Goal: Information Seeking & Learning: Learn about a topic

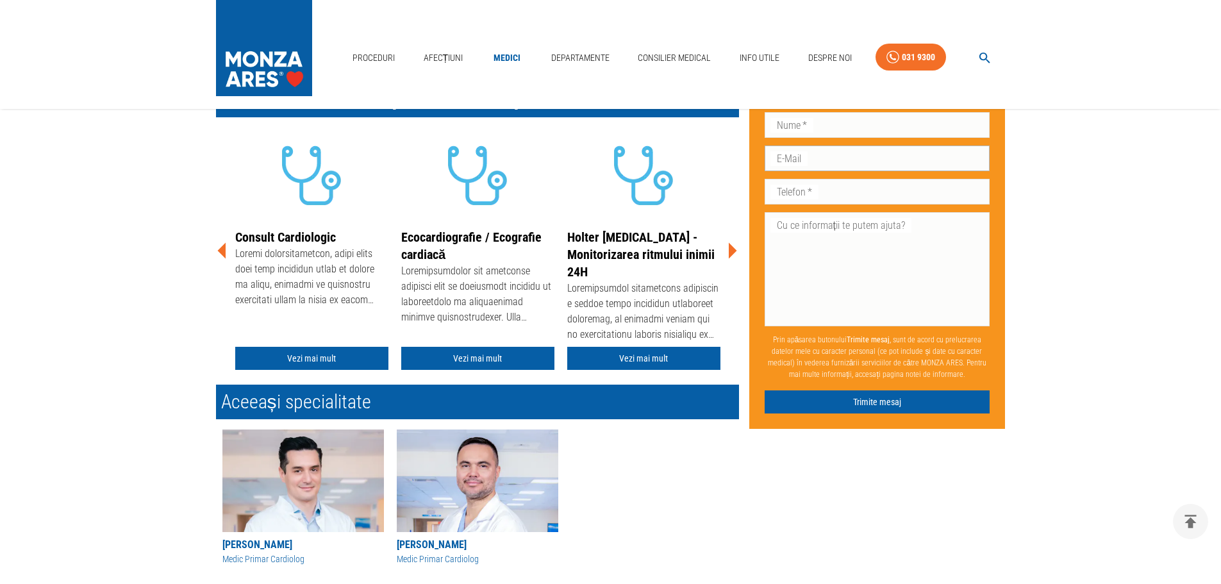
scroll to position [320, 0]
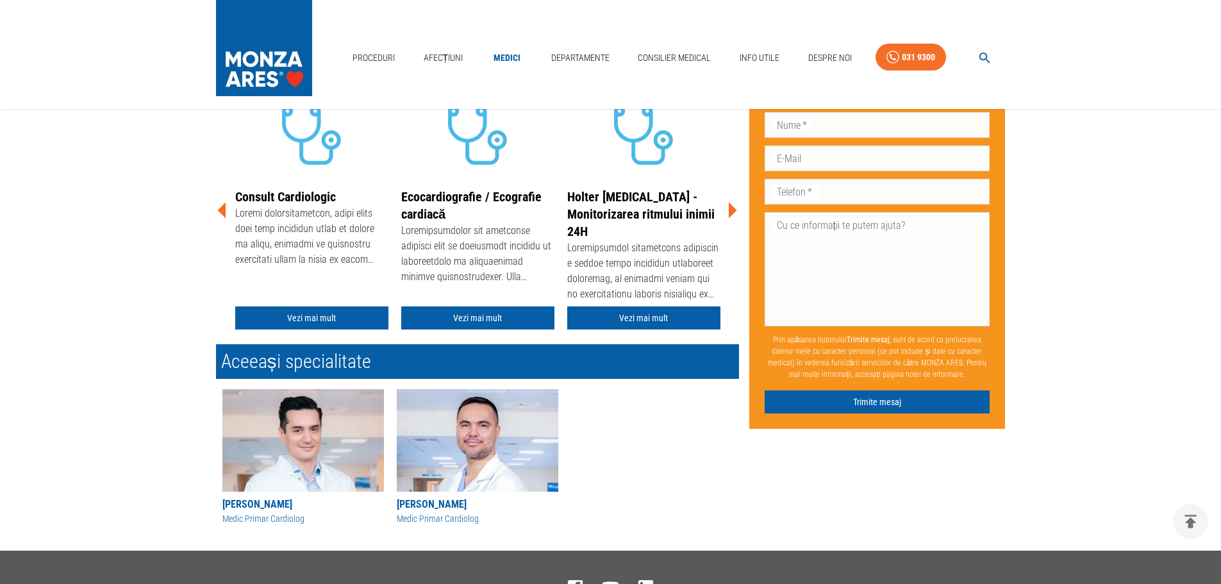
click at [736, 210] on icon at bounding box center [733, 210] width 8 height 16
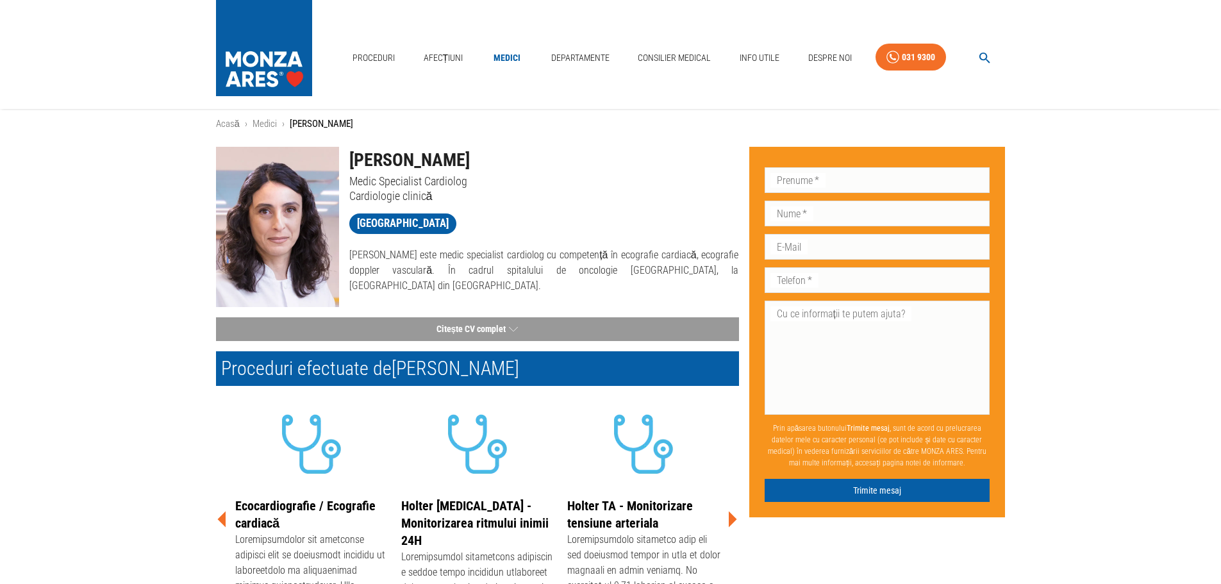
scroll to position [0, 0]
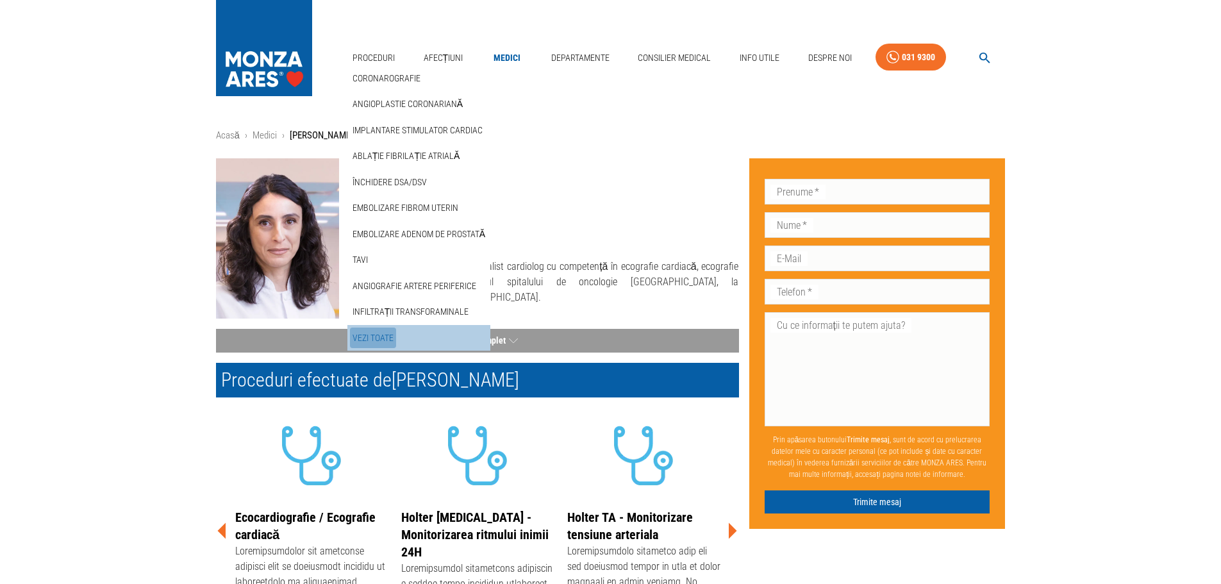
click at [376, 332] on link "Vezi Toate" at bounding box center [373, 337] width 46 height 21
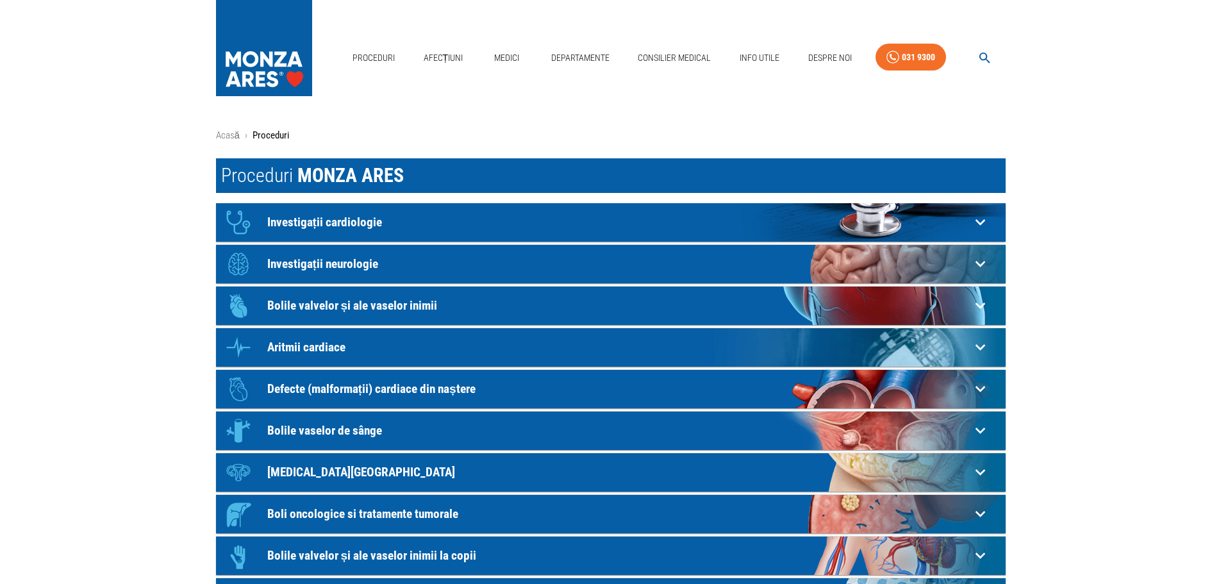
click at [430, 217] on p "Investigații cardiologie" at bounding box center [618, 221] width 703 height 13
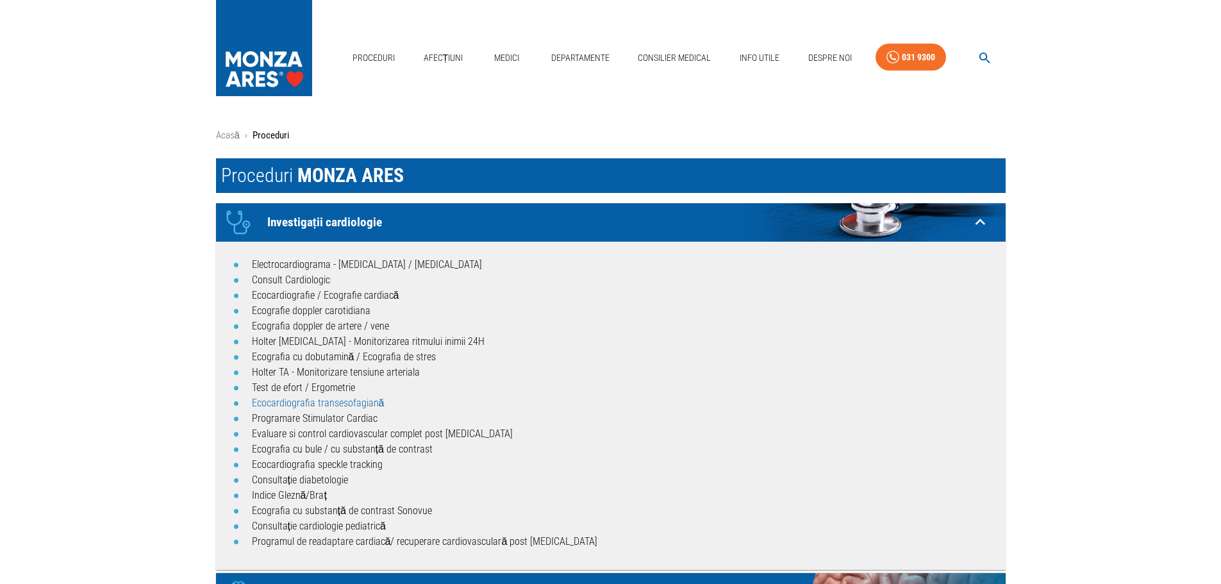
click at [341, 402] on link "Ecocardiografia transesofagiană" at bounding box center [318, 403] width 133 height 12
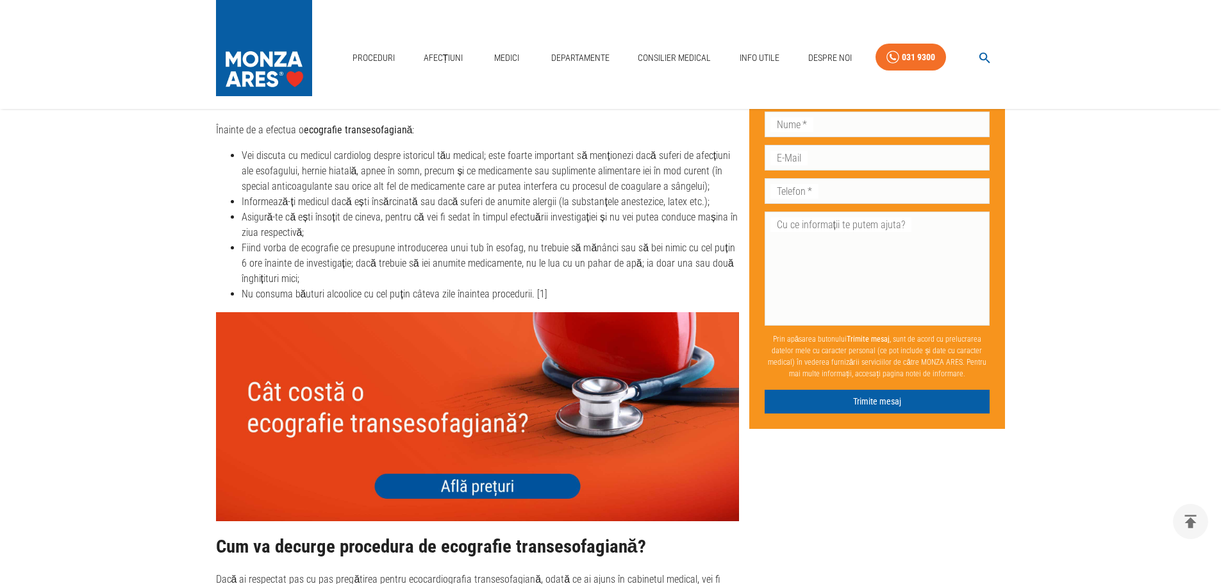
scroll to position [1794, 0]
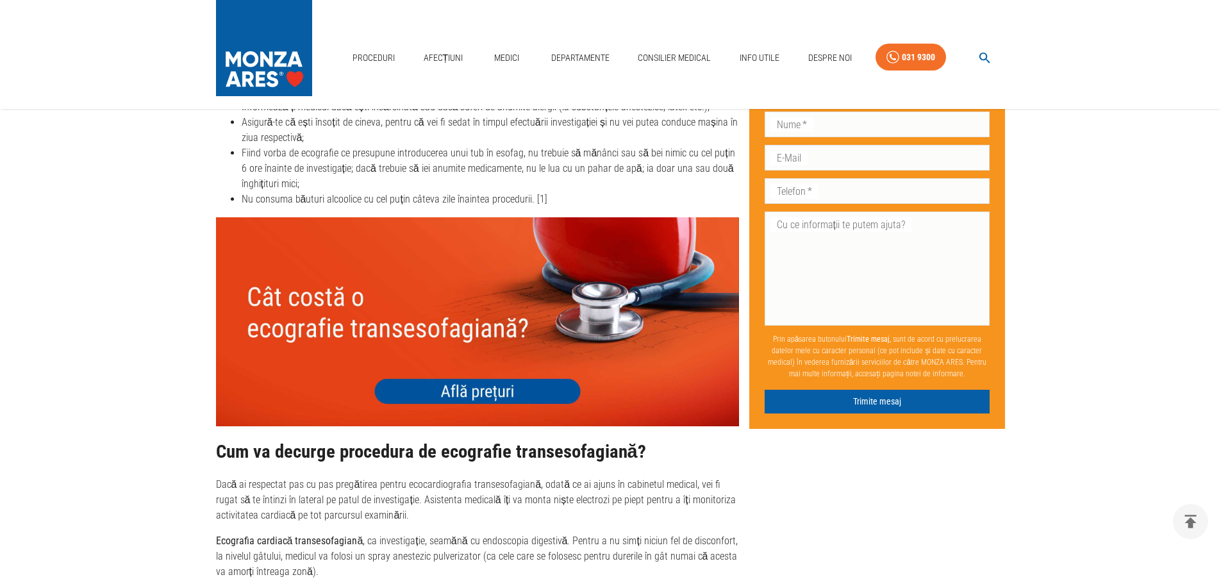
click at [490, 357] on img at bounding box center [477, 321] width 523 height 209
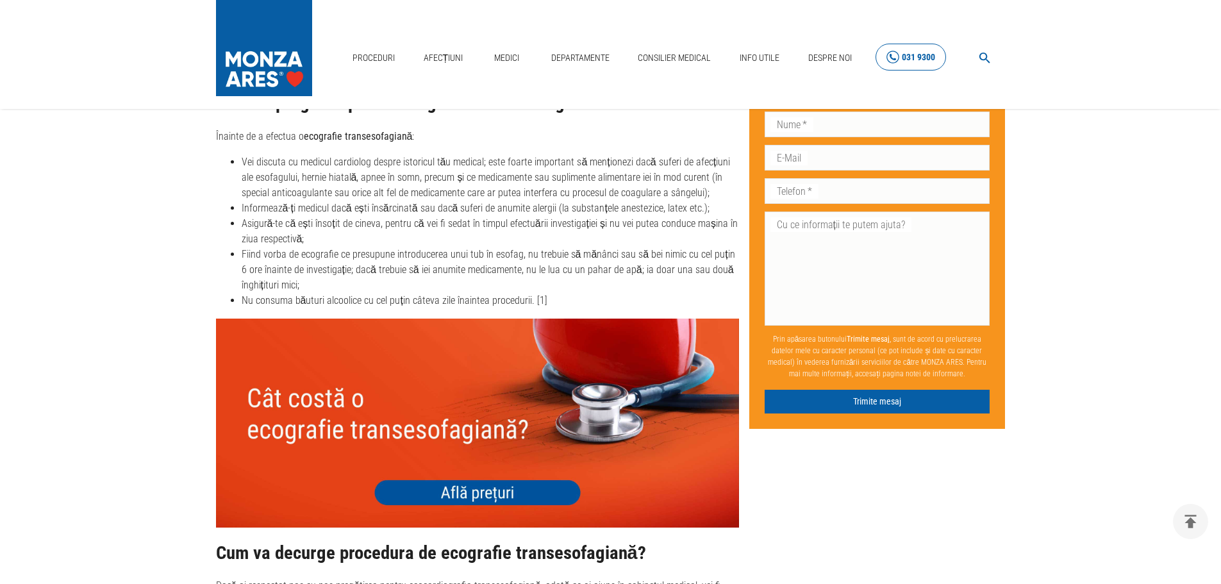
scroll to position [1666, 0]
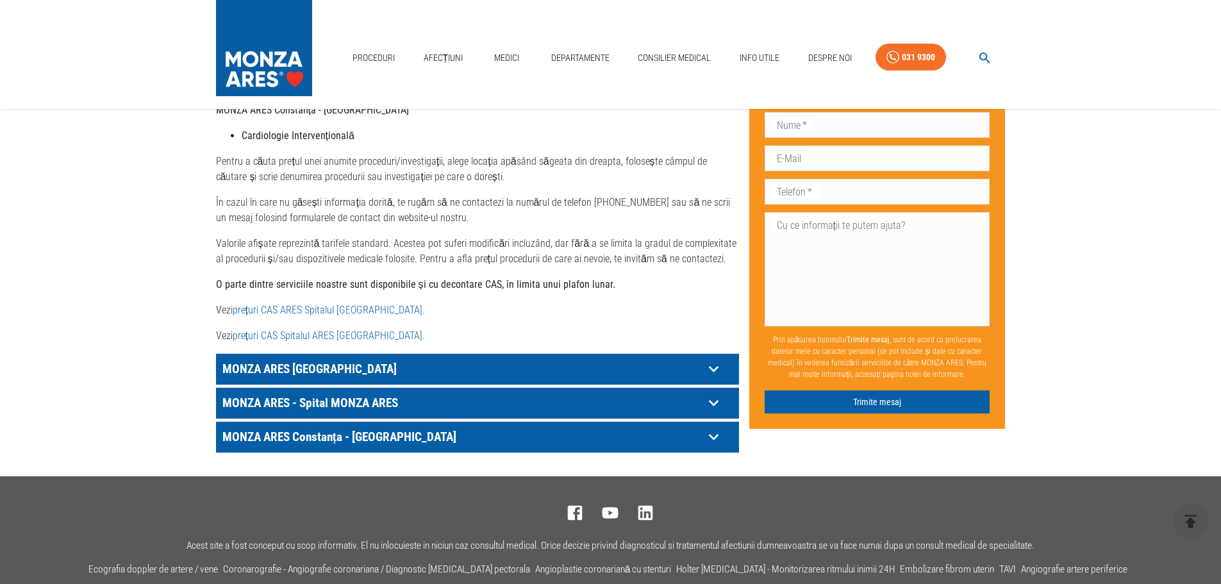
scroll to position [577, 0]
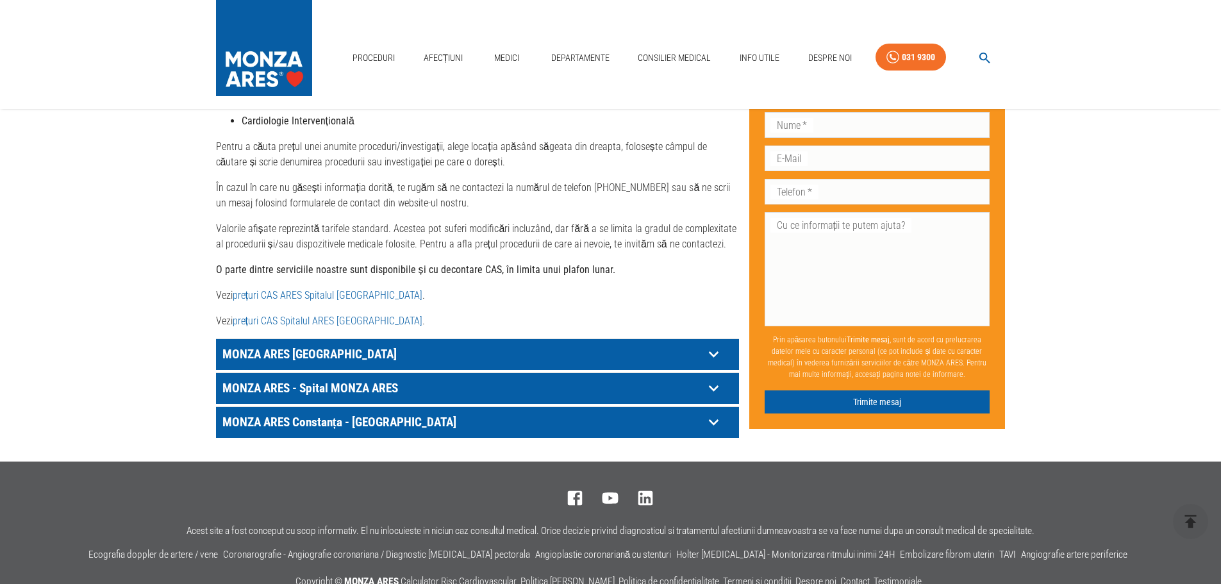
click at [415, 344] on p "MONZA ARES București" at bounding box center [461, 354] width 484 height 20
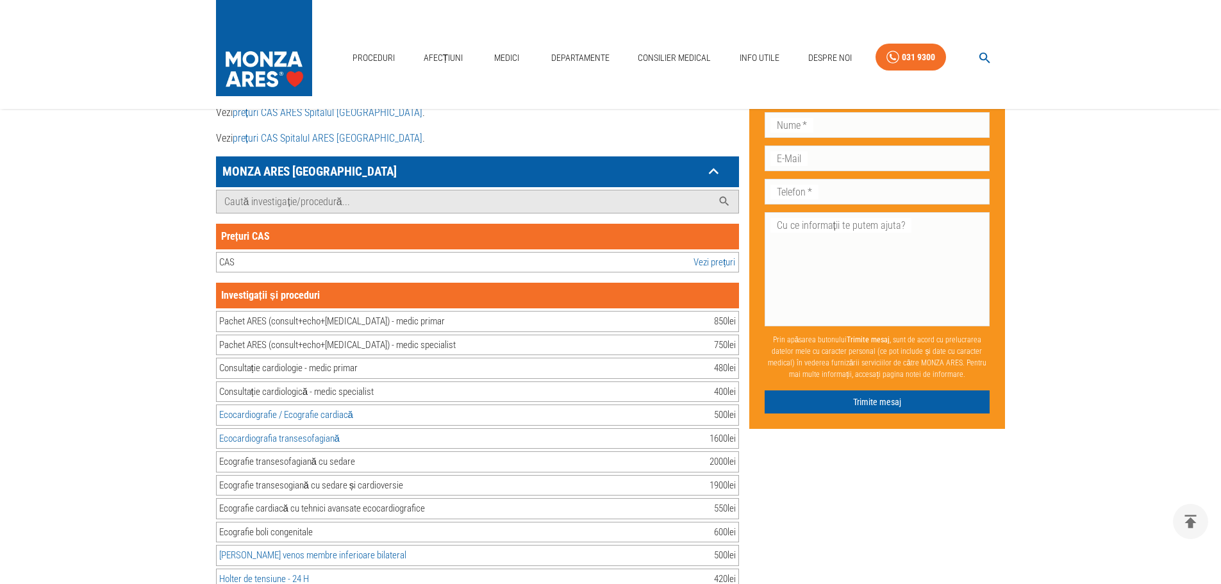
scroll to position [769, 0]
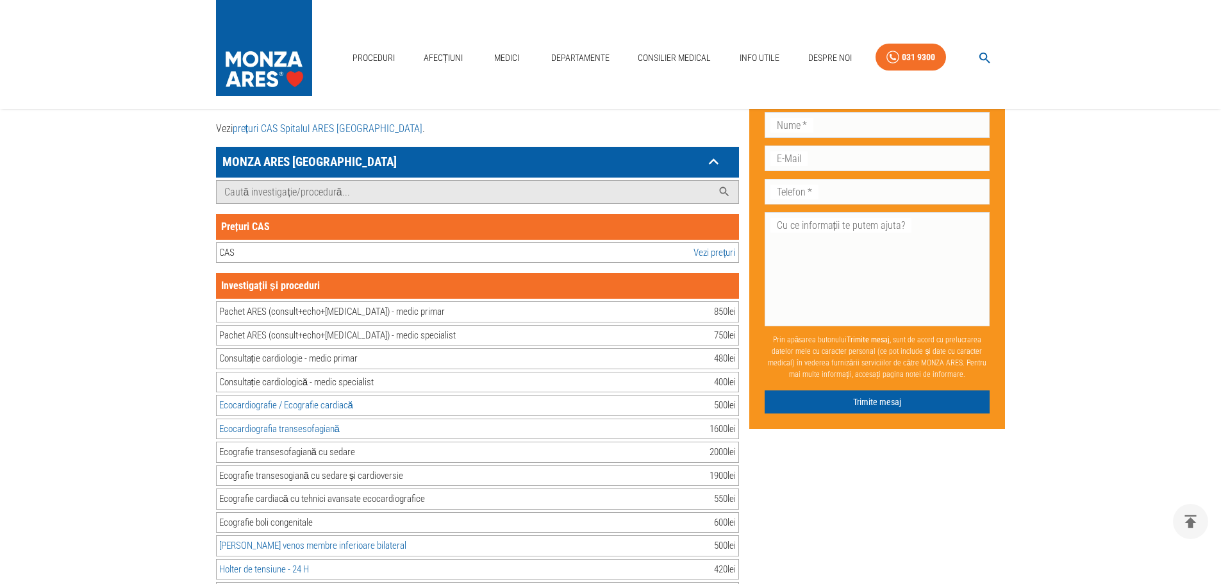
click at [254, 152] on p "MONZA ARES București" at bounding box center [461, 162] width 484 height 20
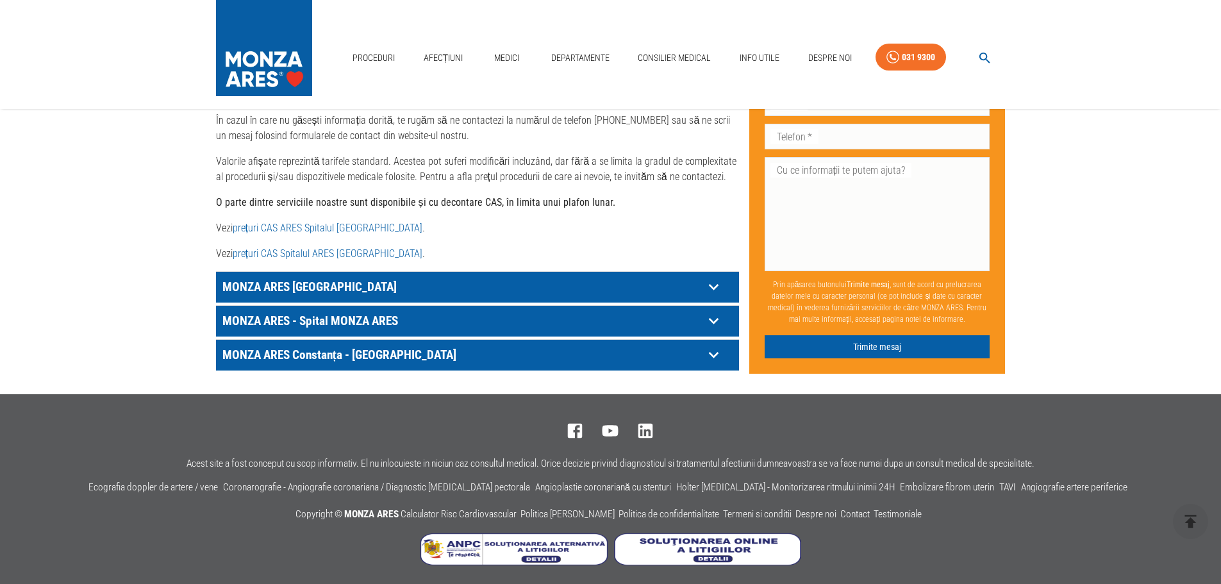
scroll to position [634, 0]
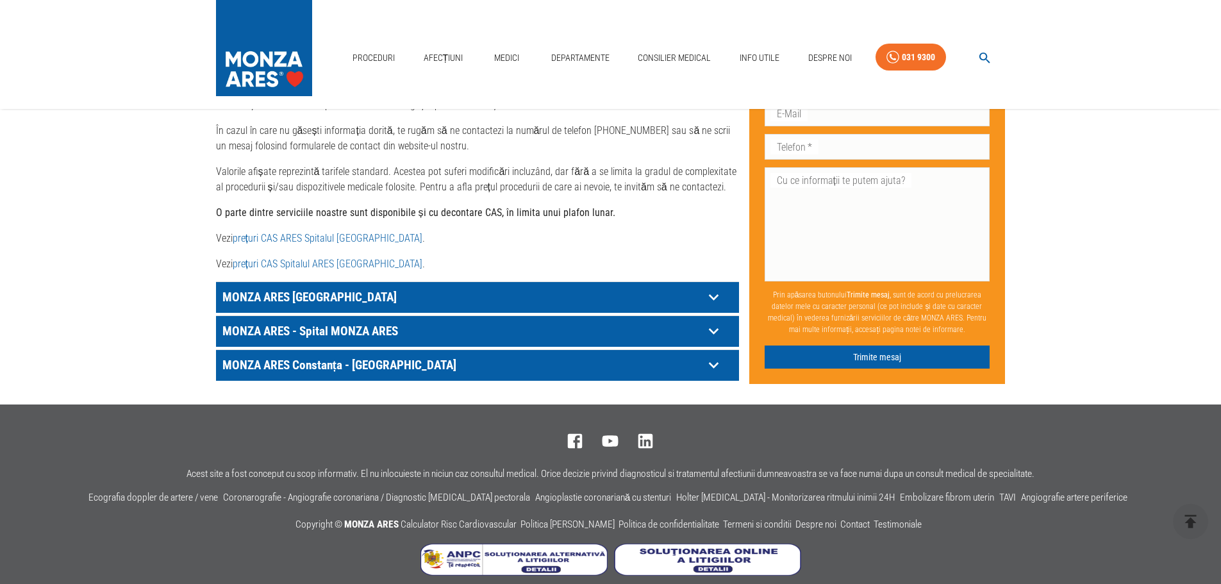
click at [715, 321] on icon at bounding box center [714, 331] width 20 height 20
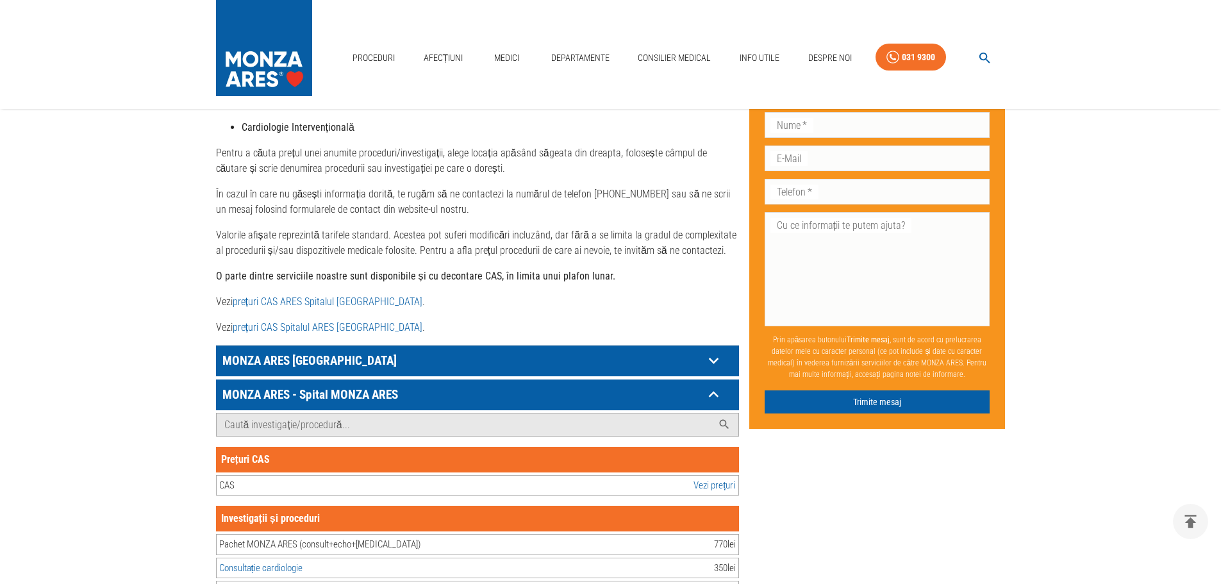
scroll to position [570, 0]
click at [718, 351] on icon at bounding box center [714, 361] width 20 height 20
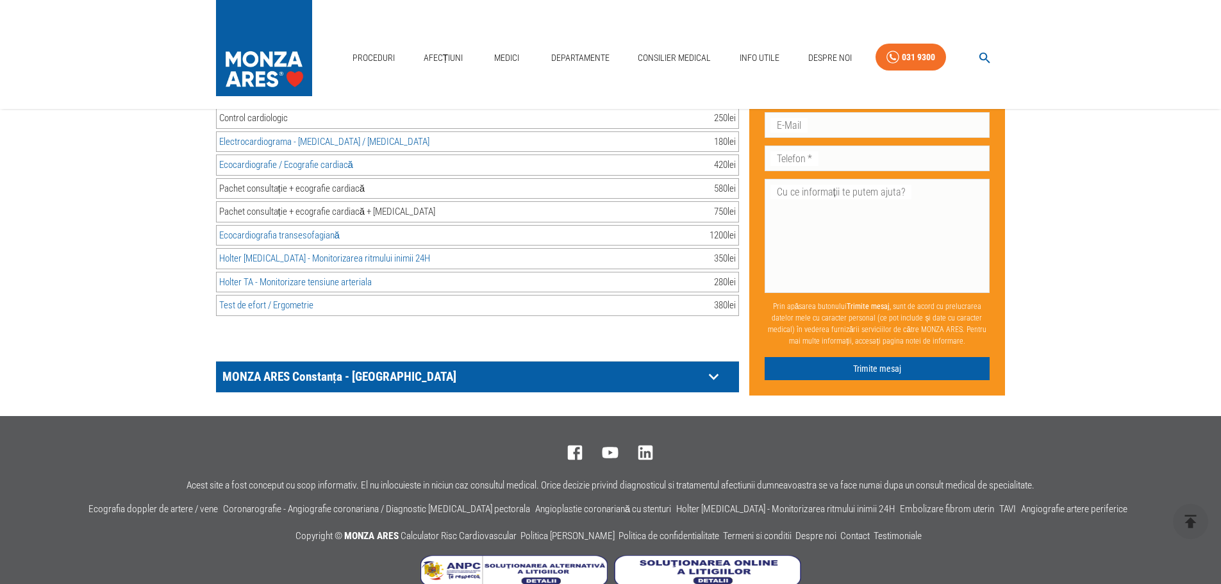
scroll to position [33284, 0]
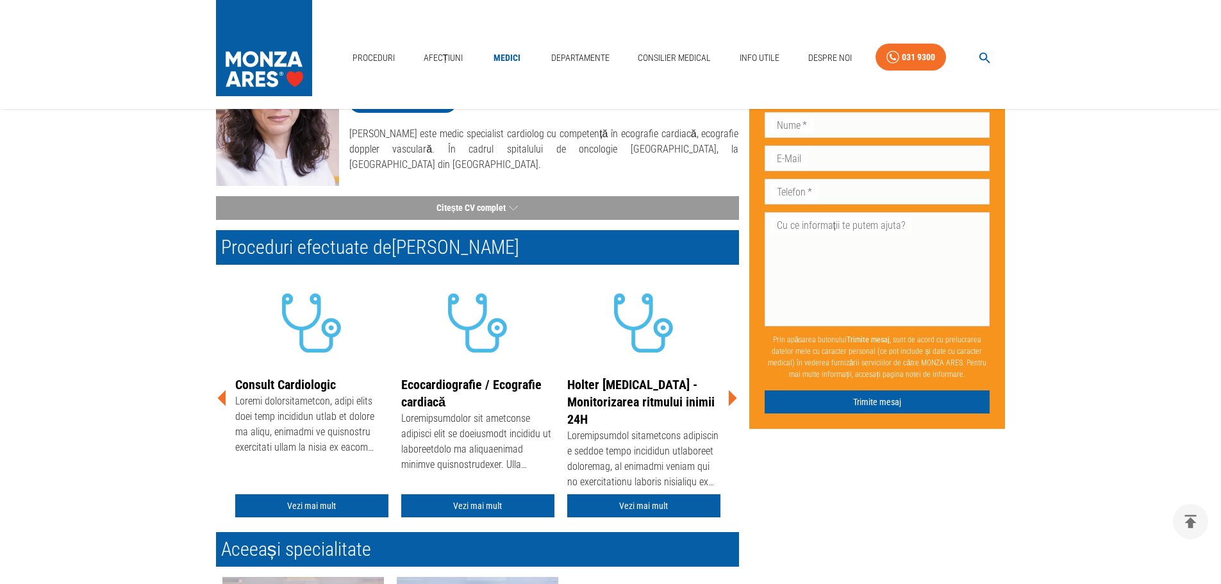
scroll to position [192, 0]
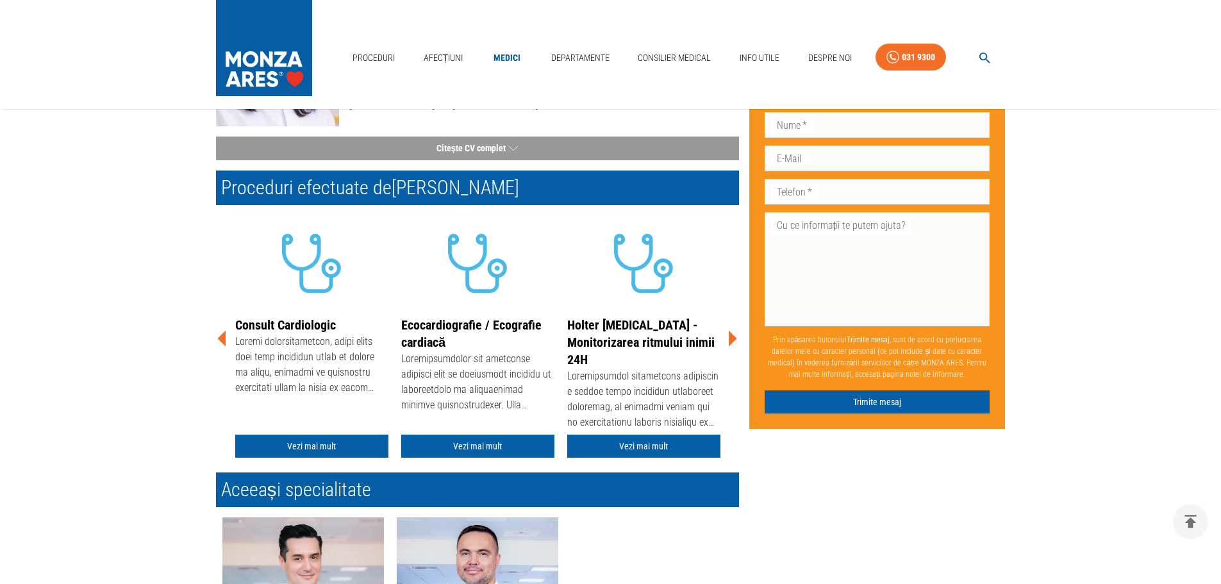
click at [727, 339] on icon at bounding box center [732, 338] width 38 height 38
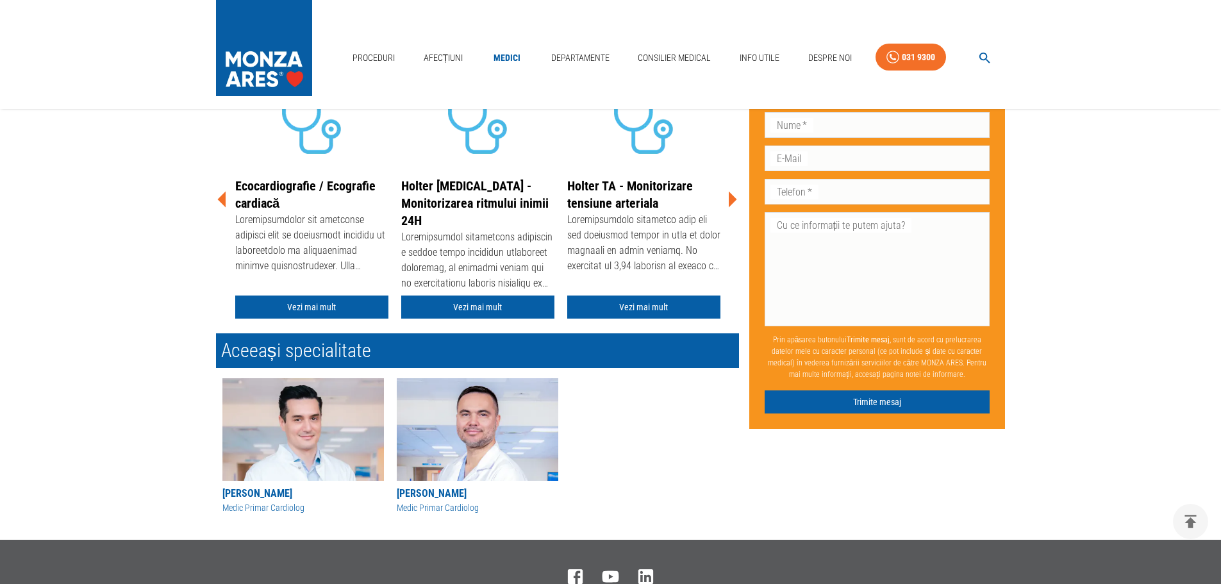
scroll to position [384, 0]
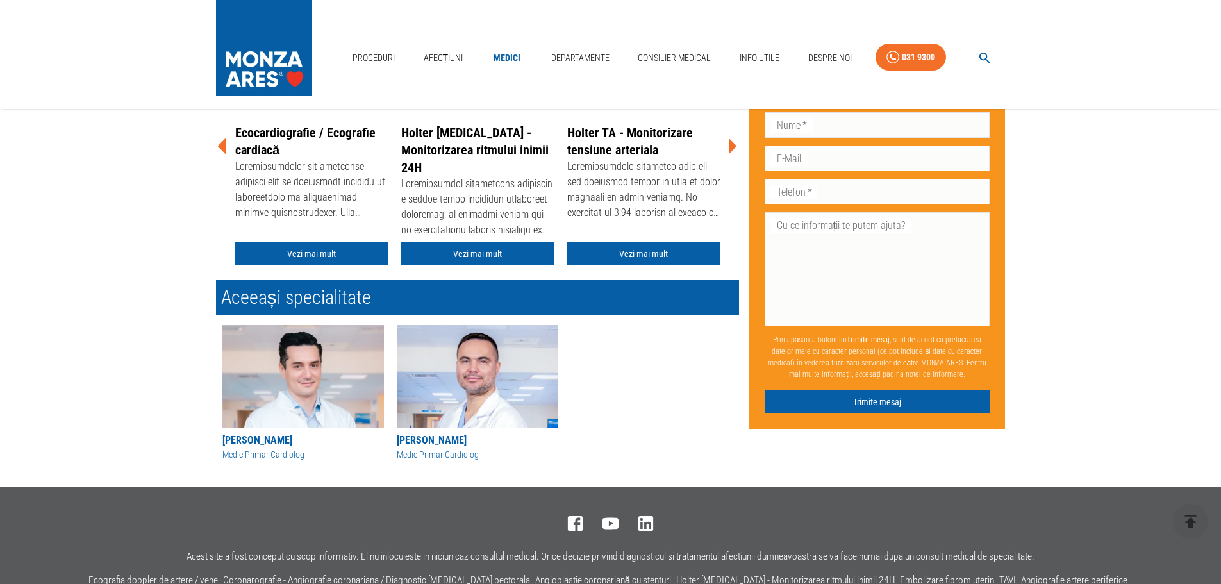
click at [738, 140] on icon at bounding box center [732, 146] width 38 height 38
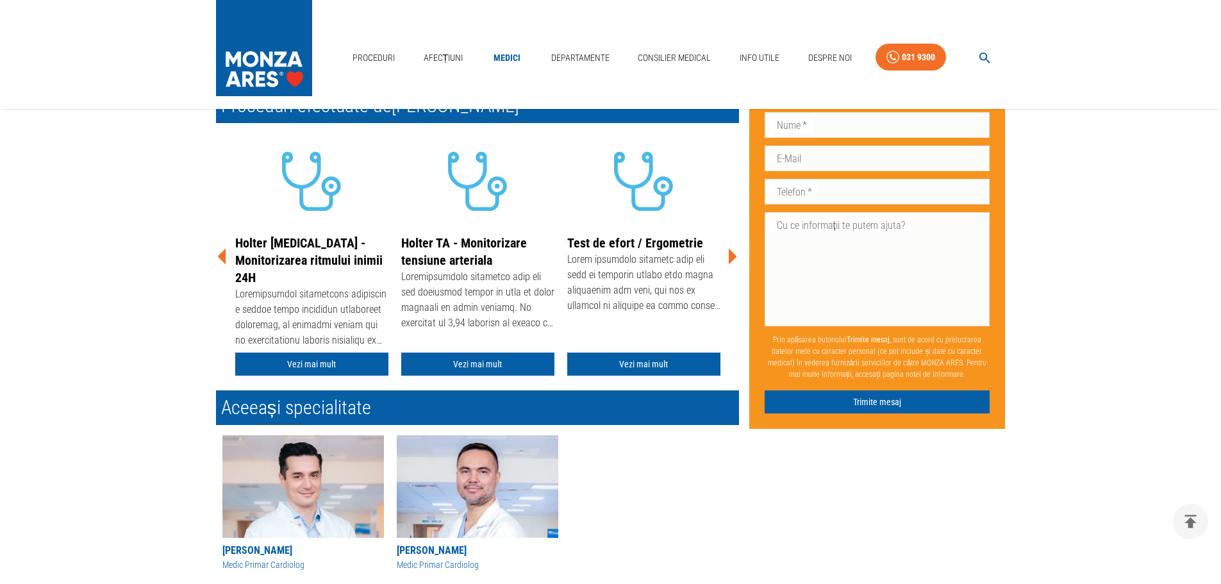
scroll to position [192, 0]
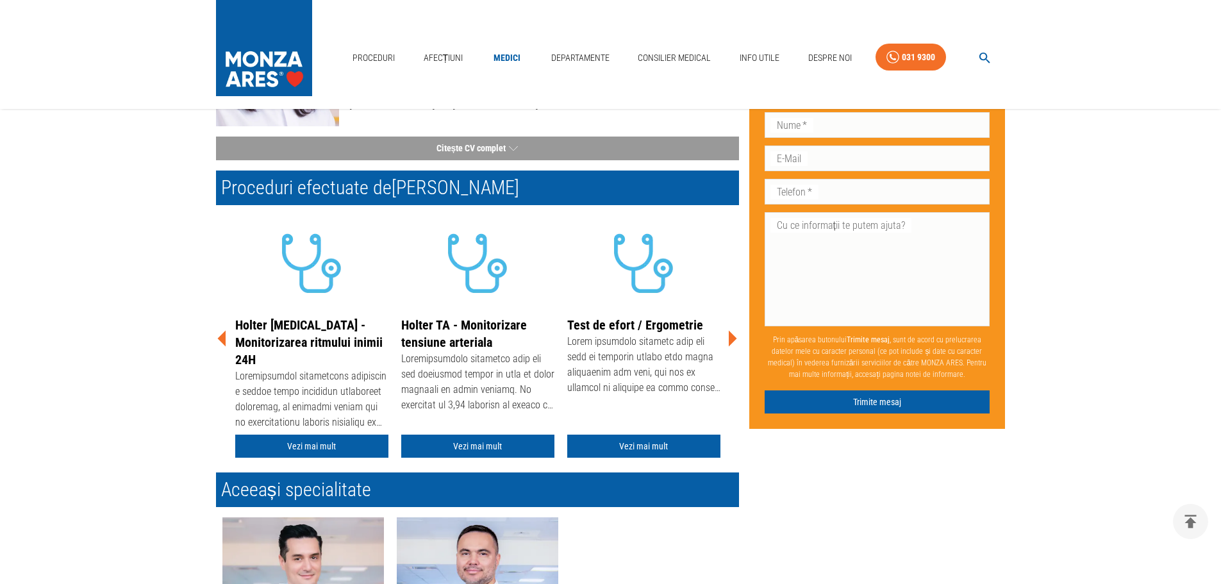
click at [730, 340] on icon at bounding box center [733, 339] width 8 height 16
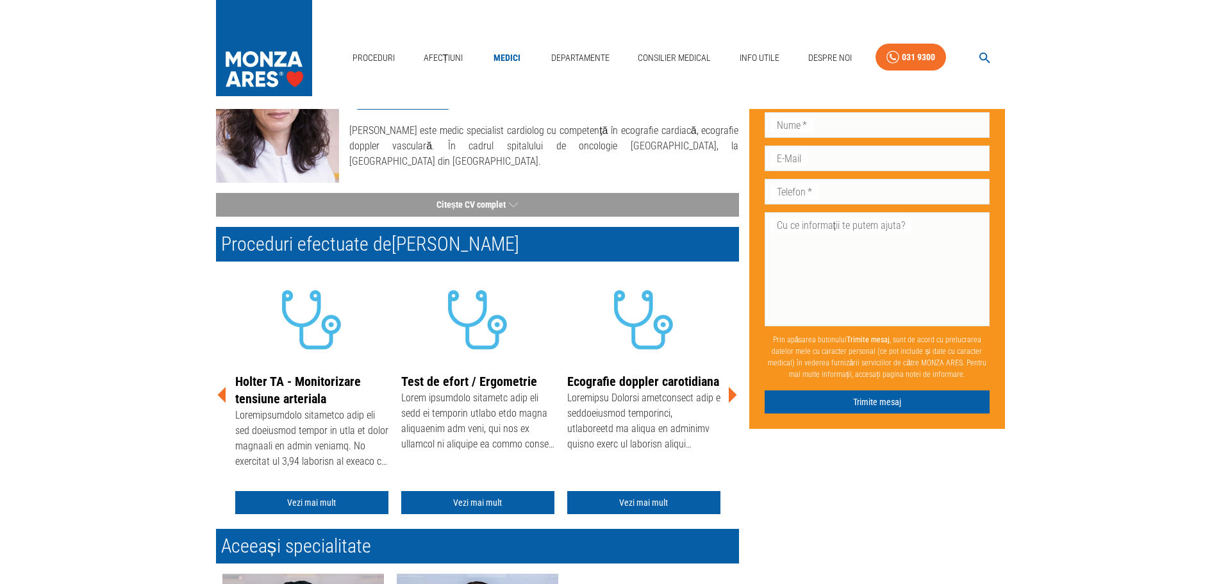
scroll to position [0, 0]
